Goal: Information Seeking & Learning: Learn about a topic

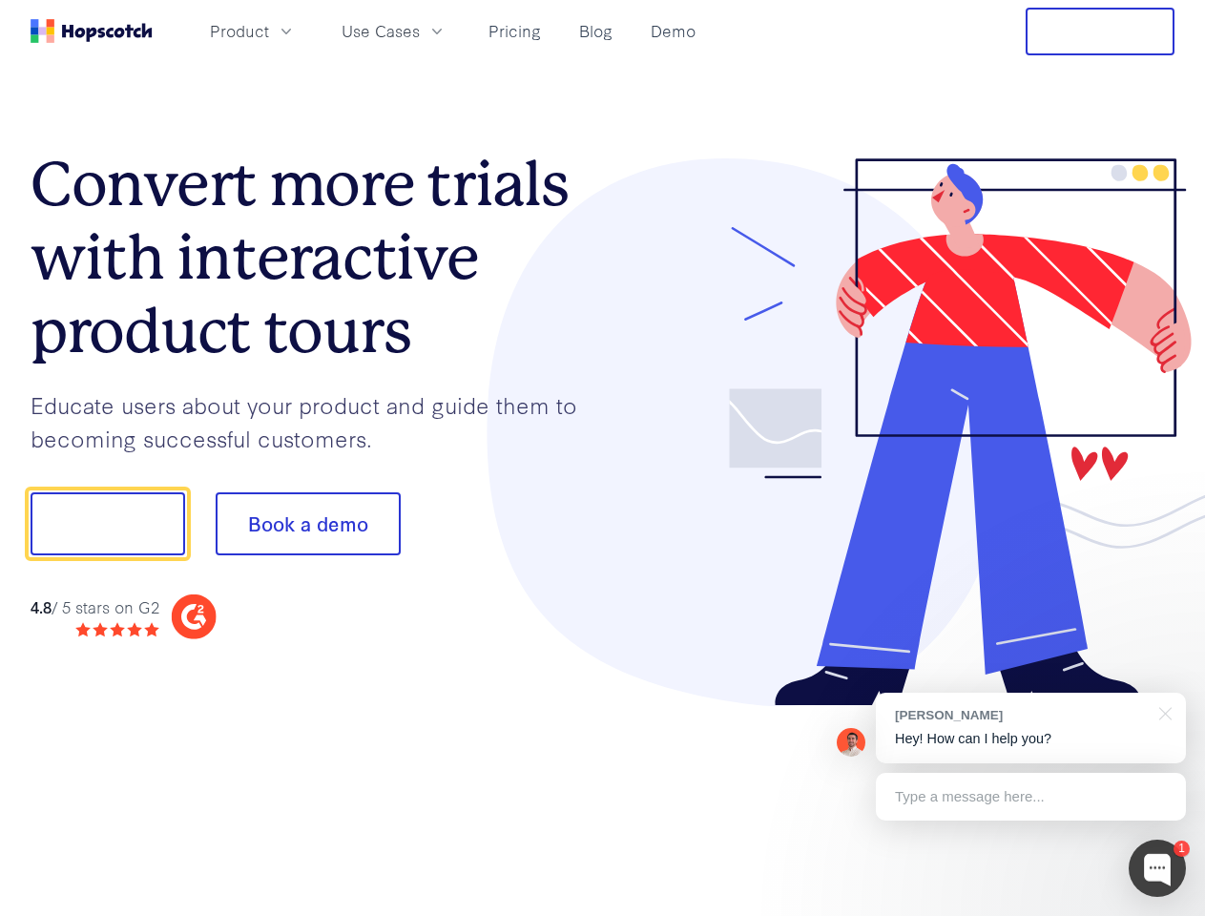
click at [603, 458] on div at bounding box center [889, 432] width 573 height 549
click at [269, 31] on span "Product" at bounding box center [239, 31] width 59 height 24
click at [420, 31] on span "Use Cases" at bounding box center [381, 31] width 78 height 24
click at [1100, 31] on button "Free Trial" at bounding box center [1100, 32] width 149 height 48
click at [107, 524] on button "Show me!" at bounding box center [108, 523] width 155 height 63
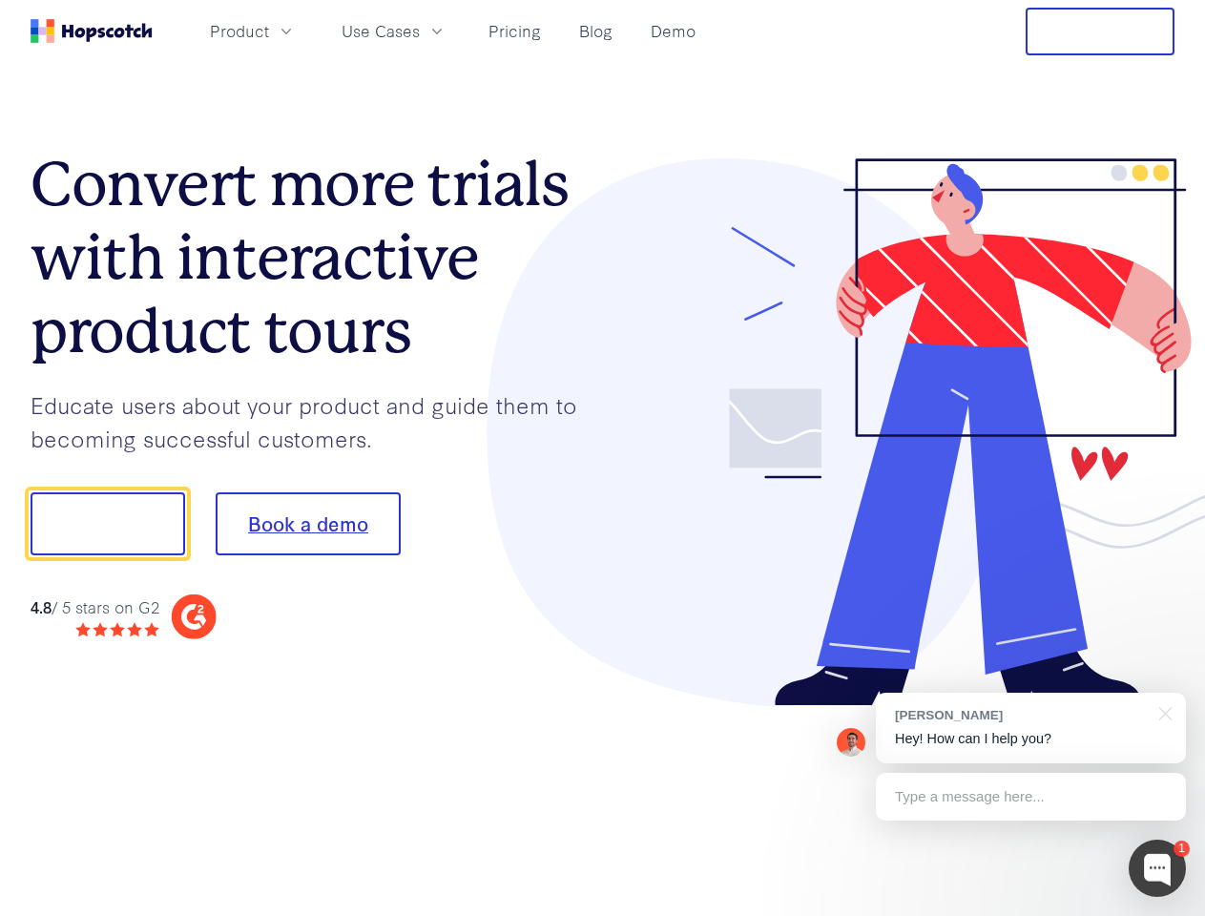
click at [307, 524] on button "Book a demo" at bounding box center [308, 523] width 185 height 63
click at [1158, 868] on div at bounding box center [1157, 868] width 57 height 57
click at [1031, 728] on div "[PERSON_NAME] Hey! How can I help you?" at bounding box center [1031, 728] width 310 height 71
click at [1162, 712] on div at bounding box center [1007, 521] width 358 height 636
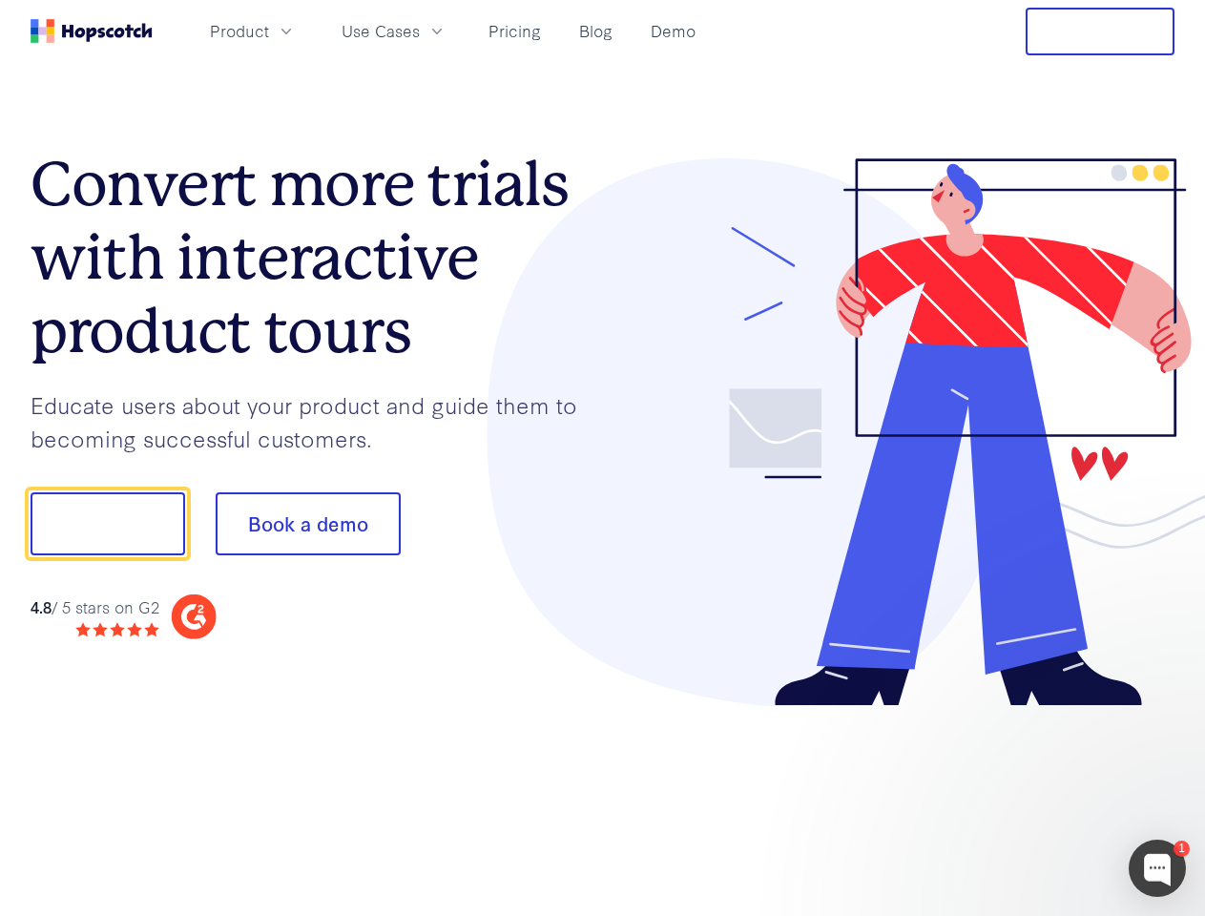
click at [1031, 797] on div at bounding box center [1007, 649] width 358 height 381
